Goal: Task Accomplishment & Management: Manage account settings

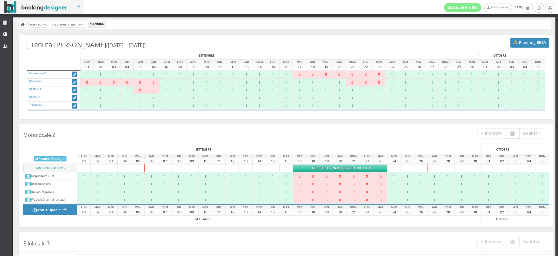
click at [341, 168] on span "Dance [PERSON_NAME]" at bounding box center [325, 168] width 32 height 4
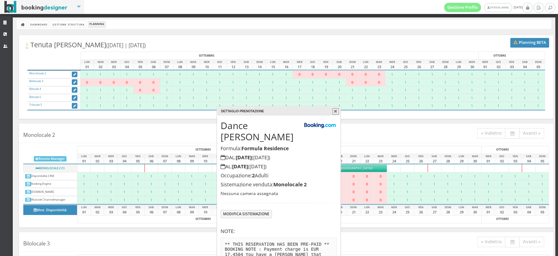
click at [326, 191] on h5 "Nessuna camera assegnata" at bounding box center [279, 193] width 116 height 5
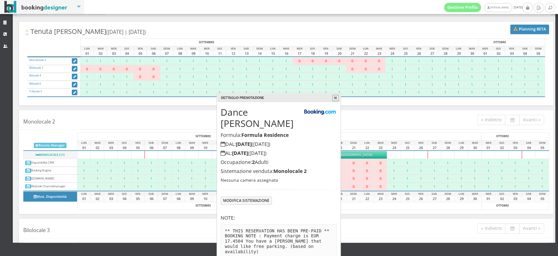
scroll to position [17, 0]
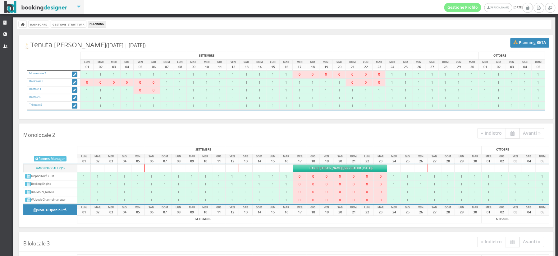
click at [373, 133] on h4 "Monolocale 2 « Indietro Avanti »" at bounding box center [286, 134] width 534 height 17
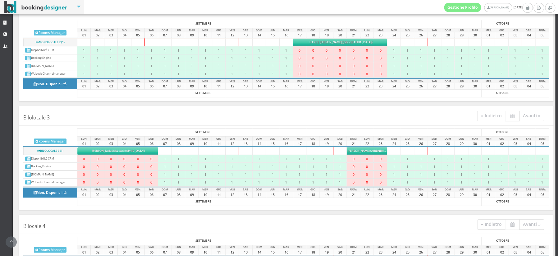
scroll to position [136, 0]
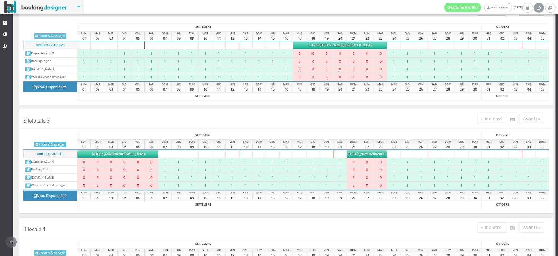
click at [541, 5] on icon at bounding box center [538, 7] width 5 height 6
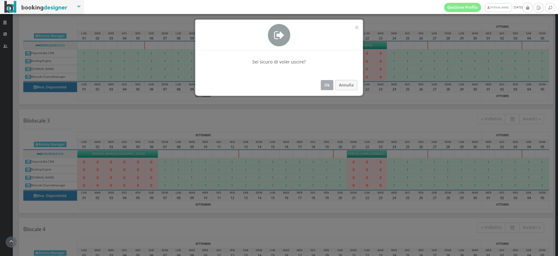
click at [327, 82] on button "Ok" at bounding box center [327, 85] width 13 height 10
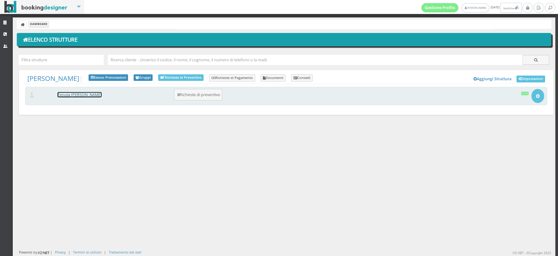
click at [67, 94] on link "[PERSON_NAME] [PERSON_NAME]" at bounding box center [79, 94] width 44 height 5
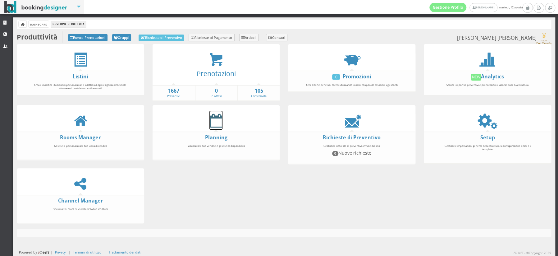
click at [219, 126] on icon at bounding box center [215, 120] width 13 height 14
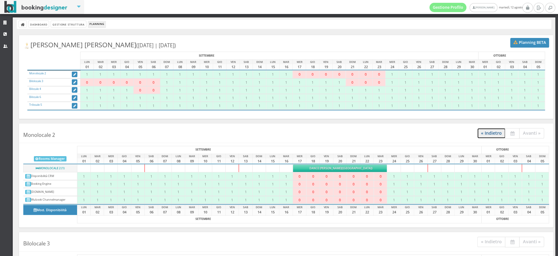
click at [488, 132] on link "« Indietro" at bounding box center [491, 133] width 28 height 10
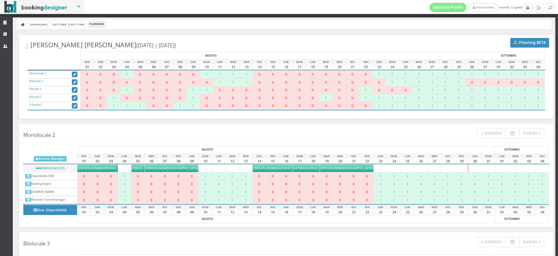
click at [405, 128] on h4 "Monolocale 2 « Indietro Avanti »" at bounding box center [286, 134] width 534 height 17
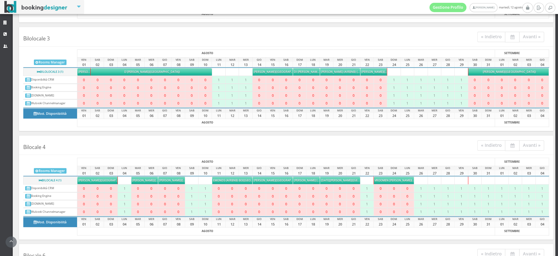
scroll to position [243, 0]
